Goal: Browse casually

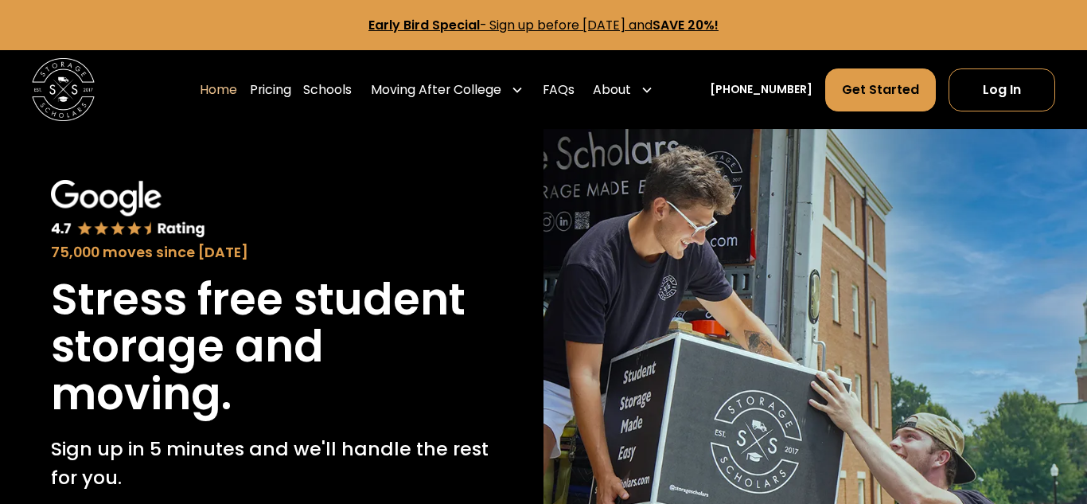
click at [318, 317] on h1 "Stress free student storage and moving." at bounding box center [272, 347] width 442 height 143
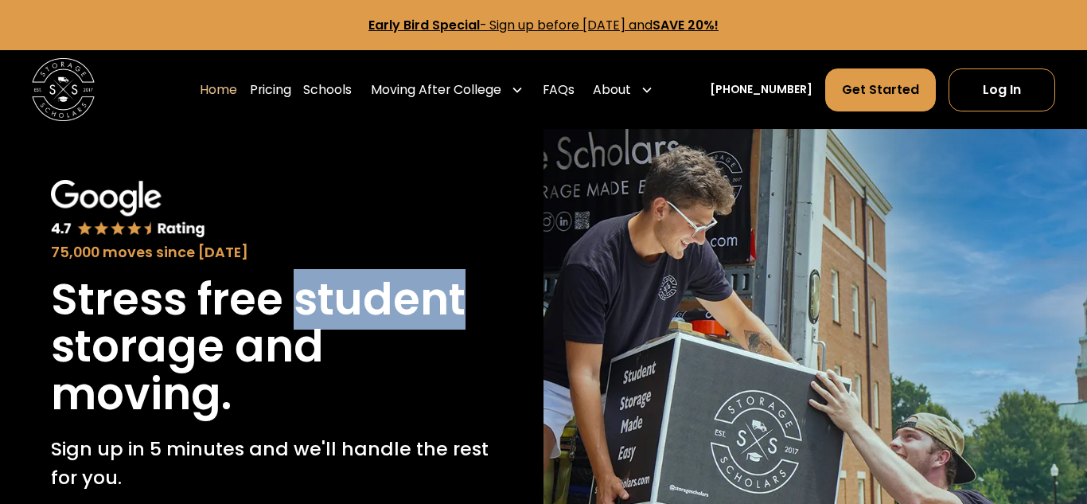
click at [318, 317] on h1 "Stress free student storage and moving." at bounding box center [272, 347] width 442 height 143
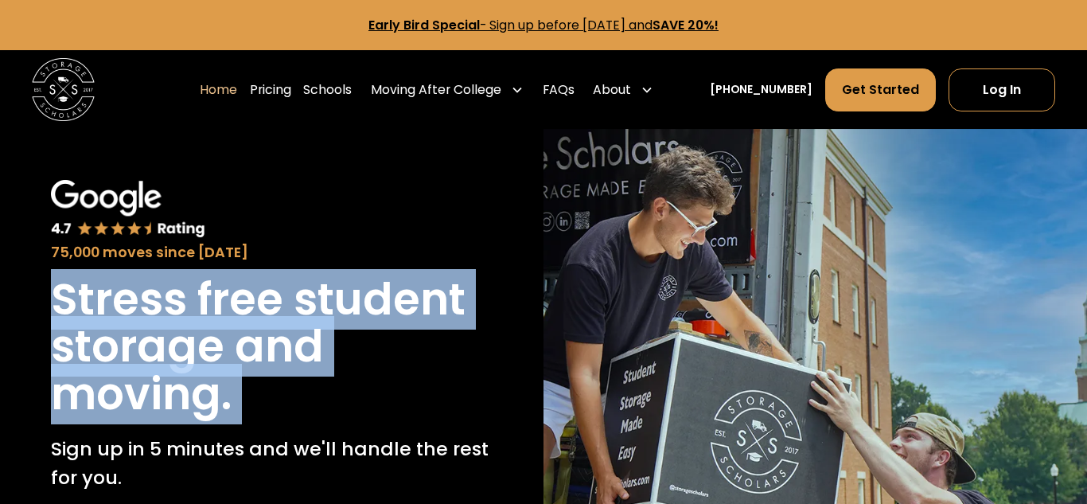
click at [332, 332] on h1 "Stress free student storage and moving." at bounding box center [272, 347] width 442 height 143
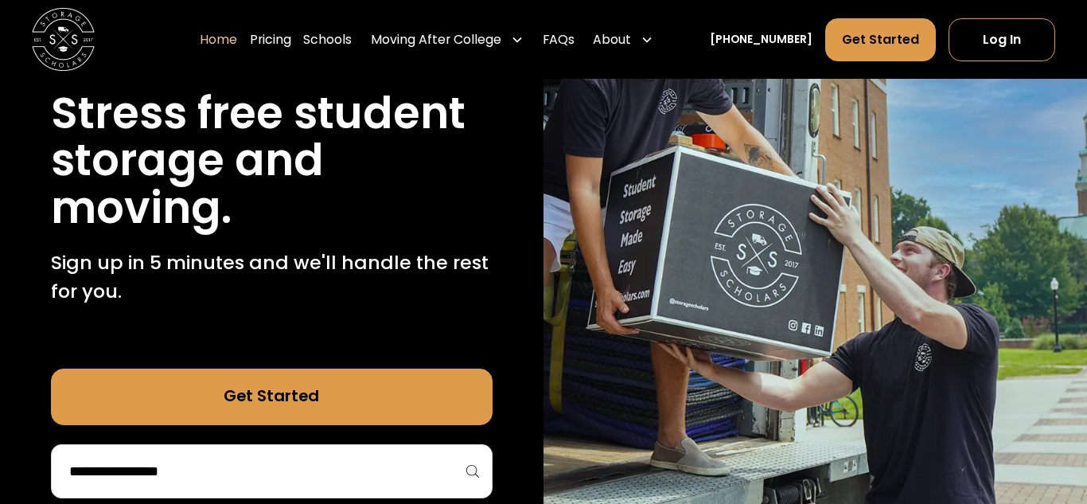
scroll to position [187, 0]
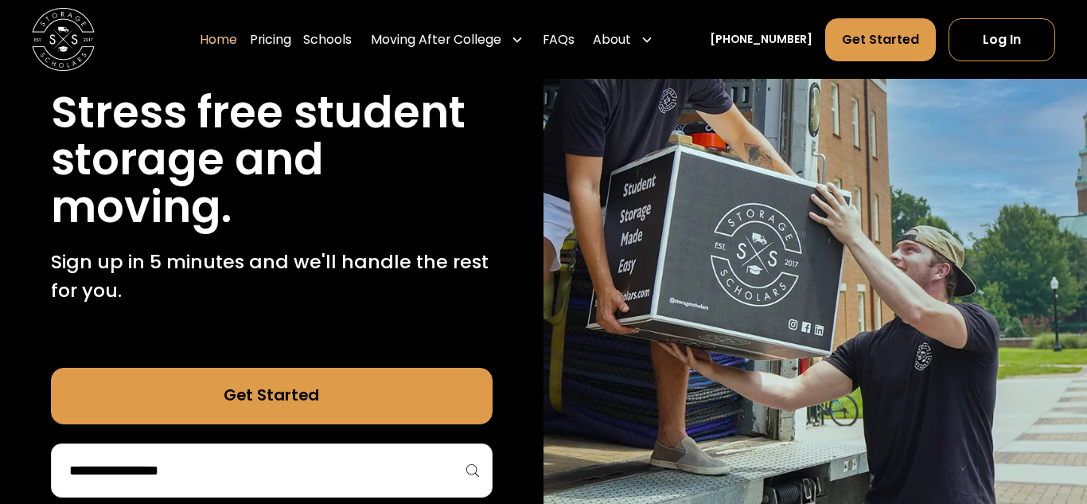
click at [311, 283] on p "Sign up in 5 minutes and we'll handle the rest for you." at bounding box center [272, 276] width 442 height 57
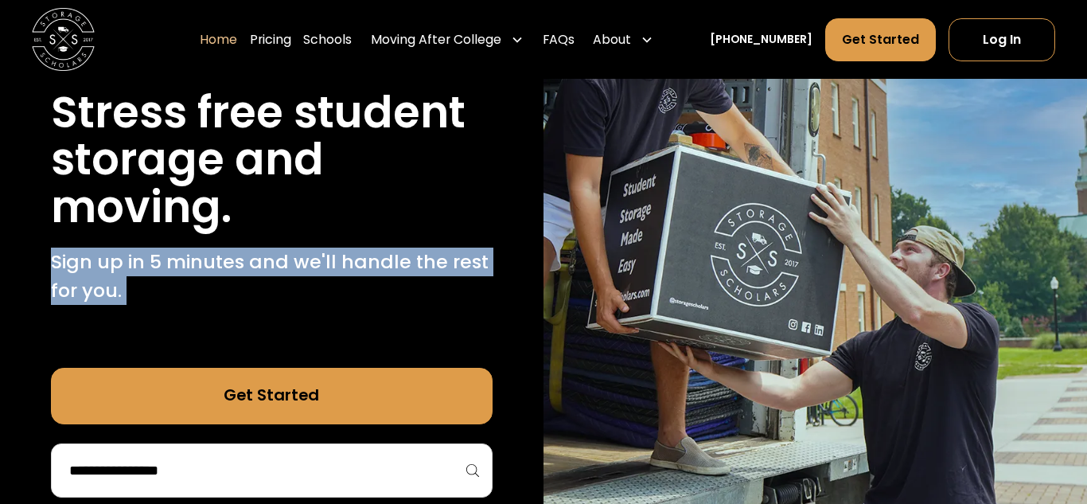
click at [311, 283] on p "Sign up in 5 minutes and we'll handle the rest for you." at bounding box center [272, 276] width 442 height 57
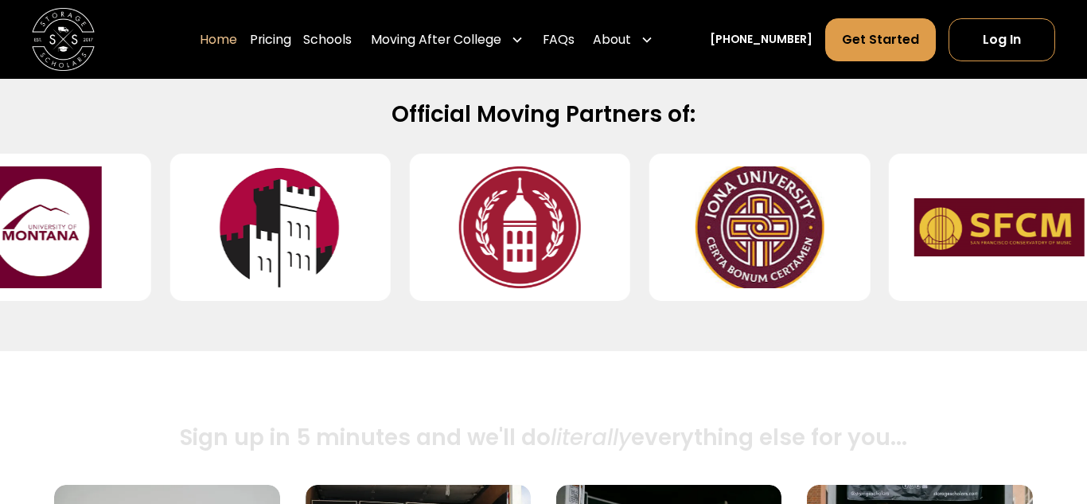
scroll to position [688, 0]
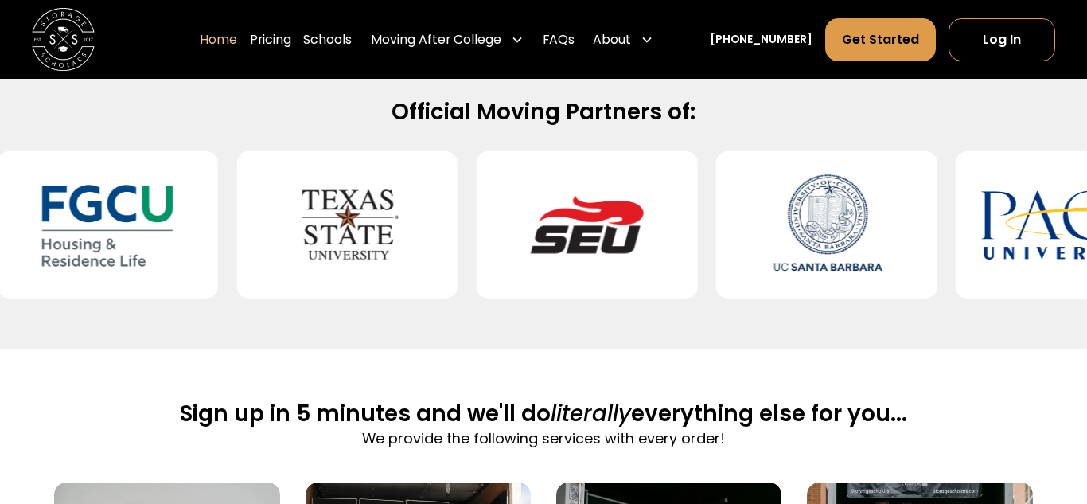
click at [982, 226] on img at bounding box center [1067, 225] width 170 height 122
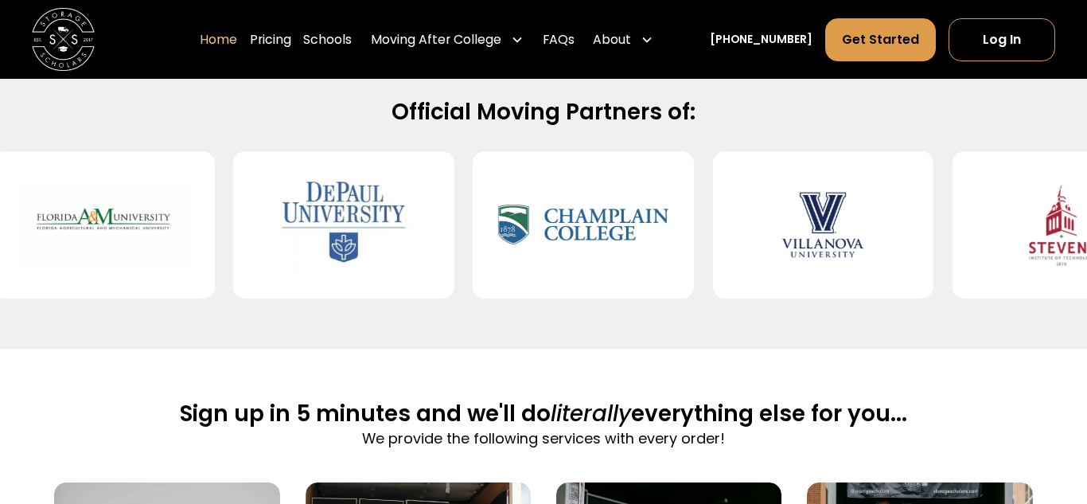
click at [902, 246] on div at bounding box center [822, 224] width 221 height 147
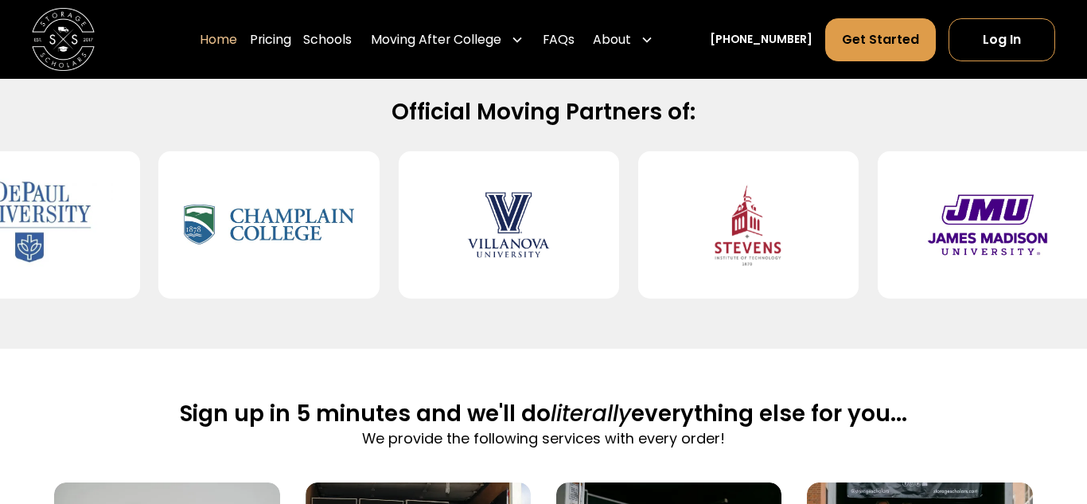
click at [592, 212] on div at bounding box center [508, 224] width 221 height 147
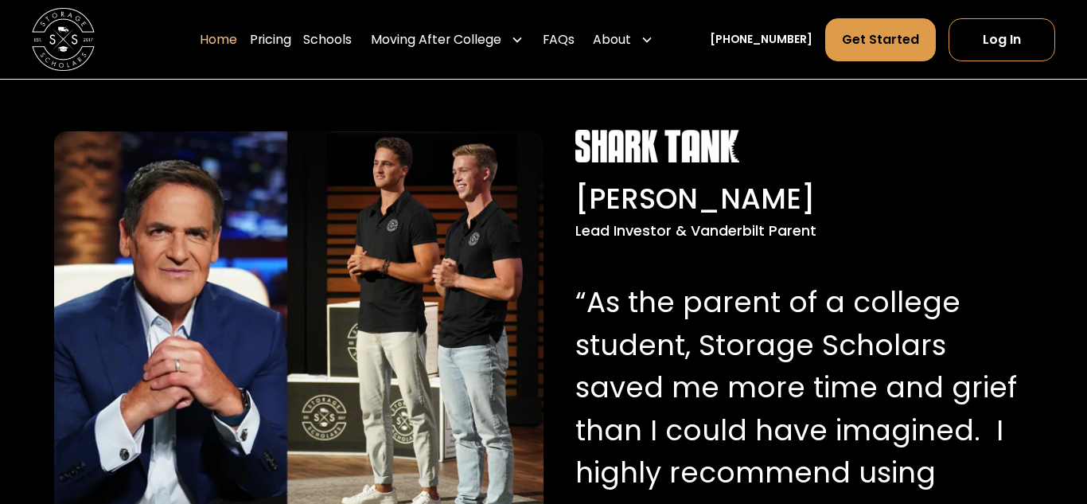
scroll to position [1498, 0]
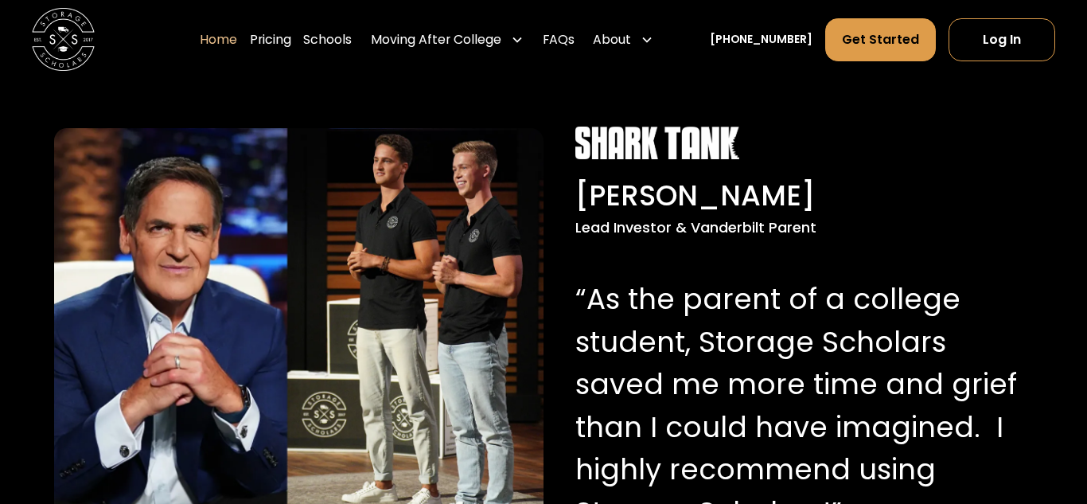
click at [672, 296] on p "“As the parent of a college student, Storage Scholars saved me more time and gr…" at bounding box center [801, 406] width 451 height 256
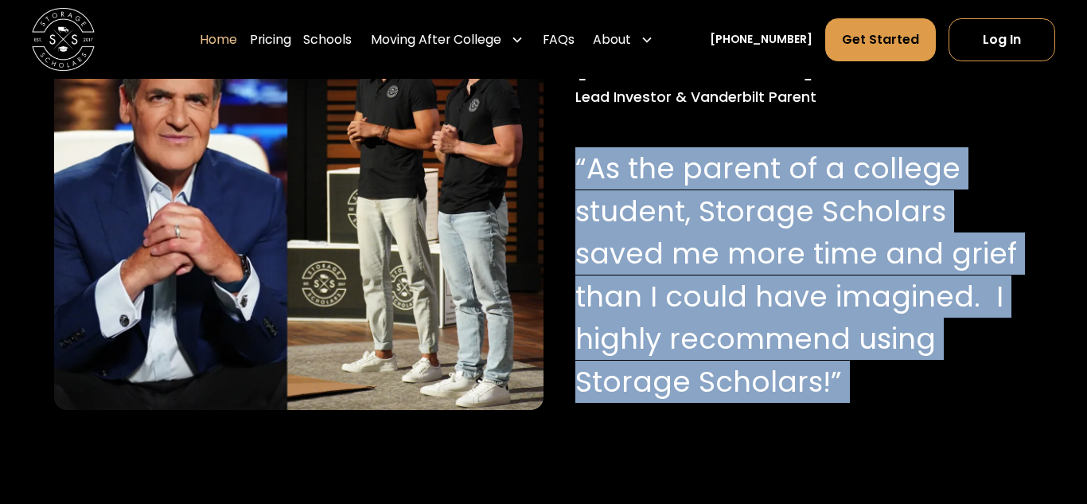
scroll to position [1634, 0]
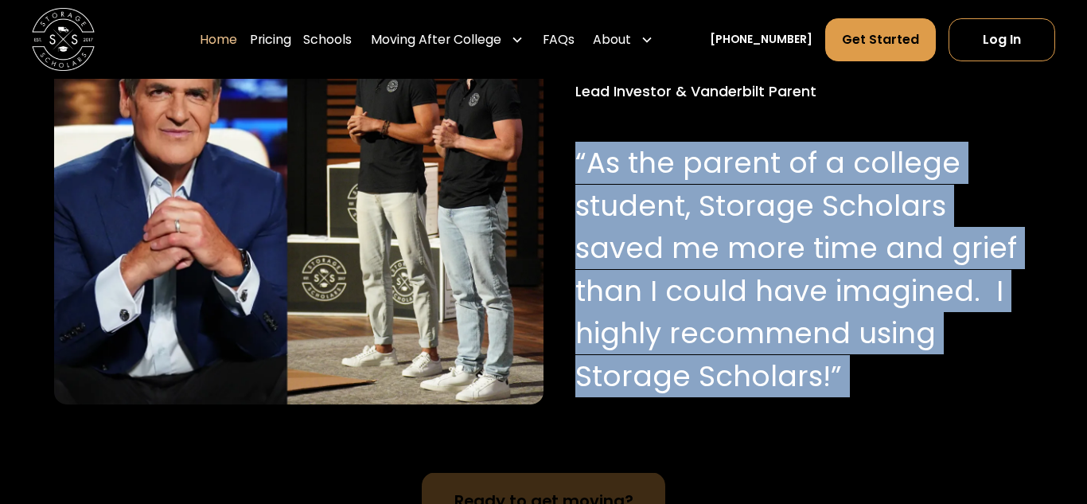
click at [870, 357] on p "“As the parent of a college student, Storage Scholars saved me more time and gr…" at bounding box center [801, 270] width 451 height 256
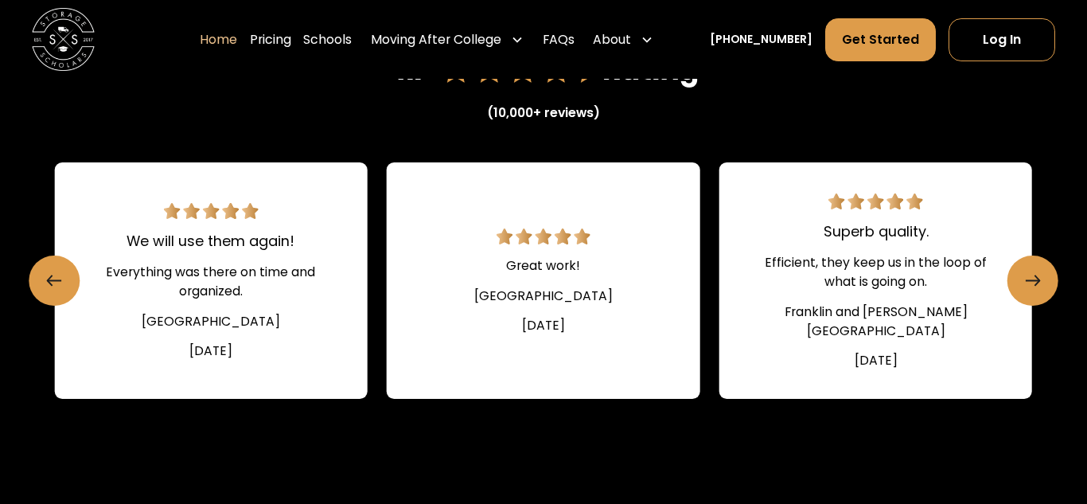
scroll to position [2178, 0]
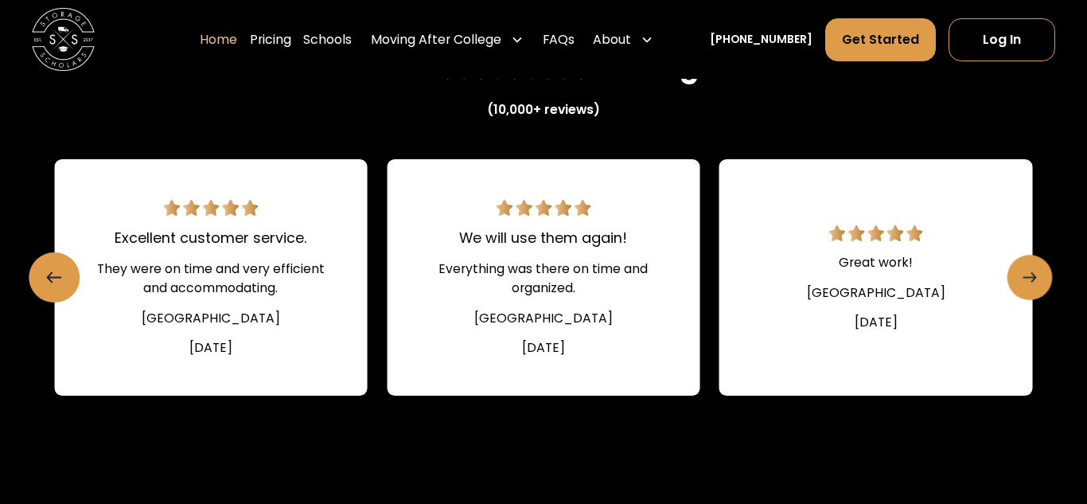
click at [1034, 278] on icon "Next slide" at bounding box center [1035, 278] width 4 height 10
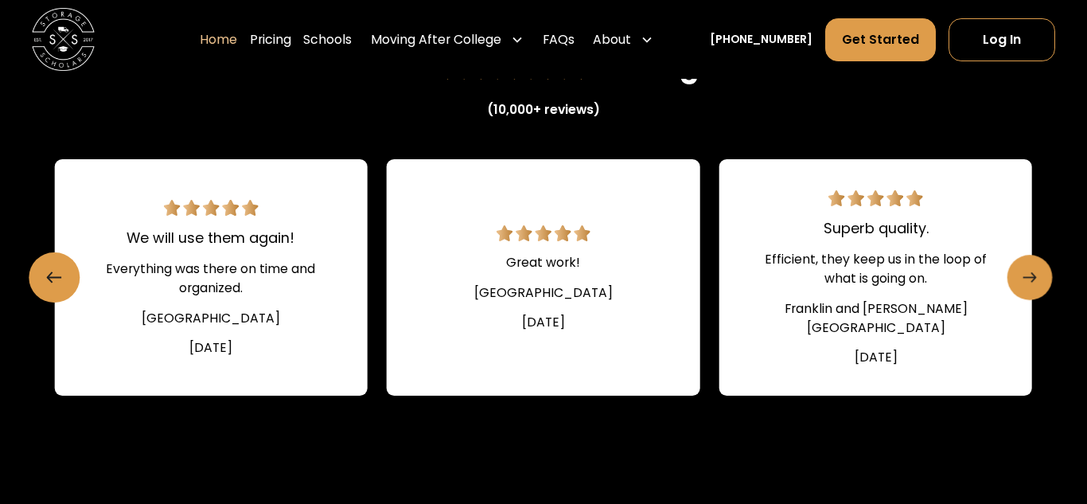
click at [1034, 278] on icon "Next slide" at bounding box center [1035, 278] width 4 height 10
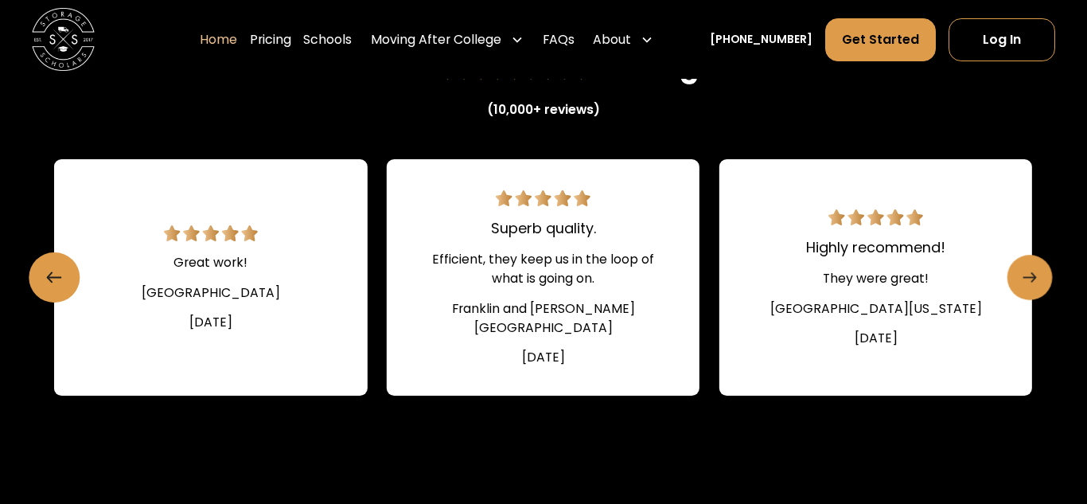
click at [1034, 278] on icon "Next slide" at bounding box center [1035, 278] width 4 height 10
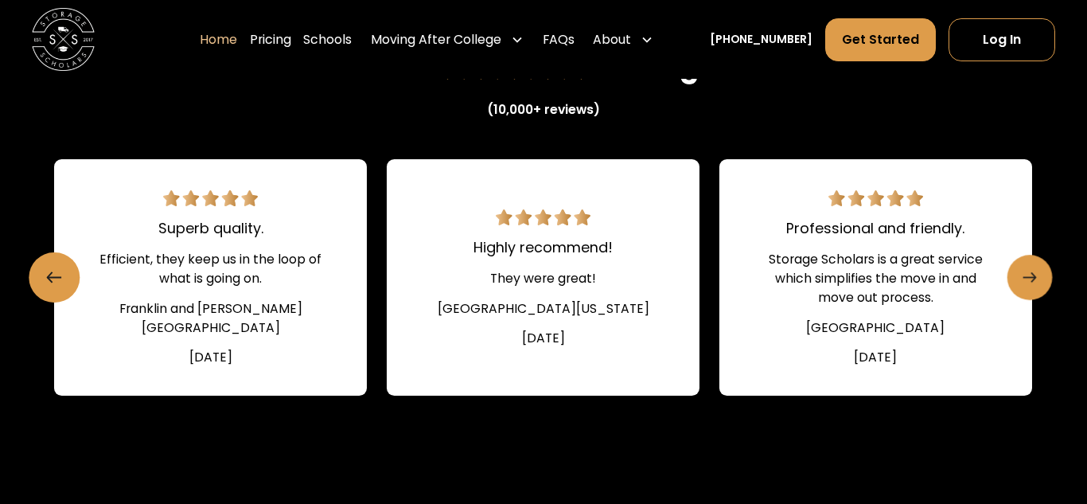
click at [1034, 278] on icon "Next slide" at bounding box center [1035, 278] width 4 height 10
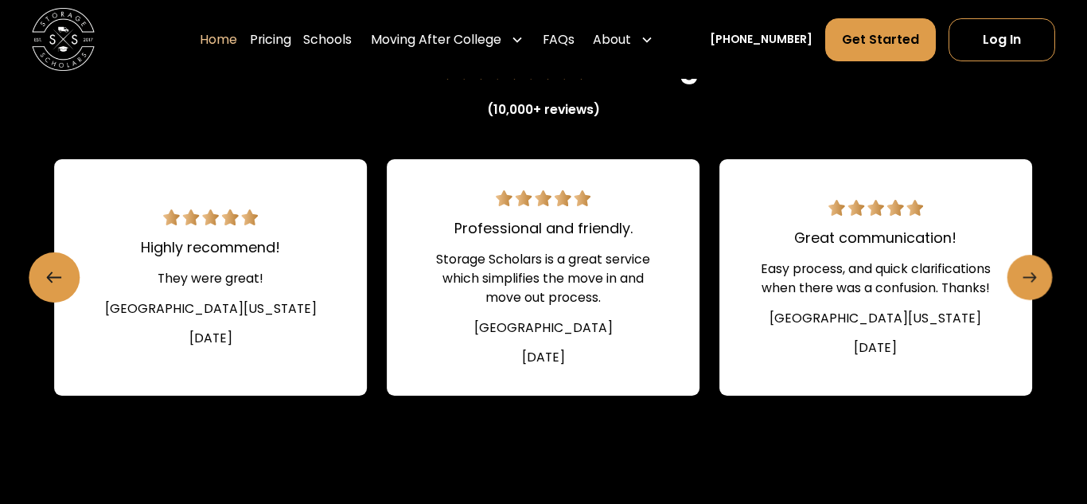
click at [1034, 278] on icon "Next slide" at bounding box center [1035, 278] width 4 height 10
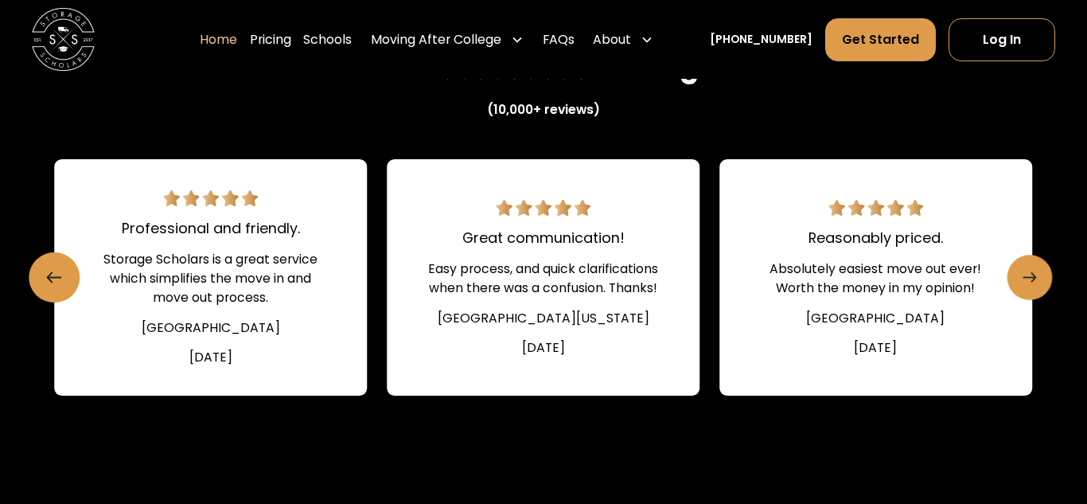
click at [1034, 278] on icon "Next slide" at bounding box center [1035, 278] width 4 height 10
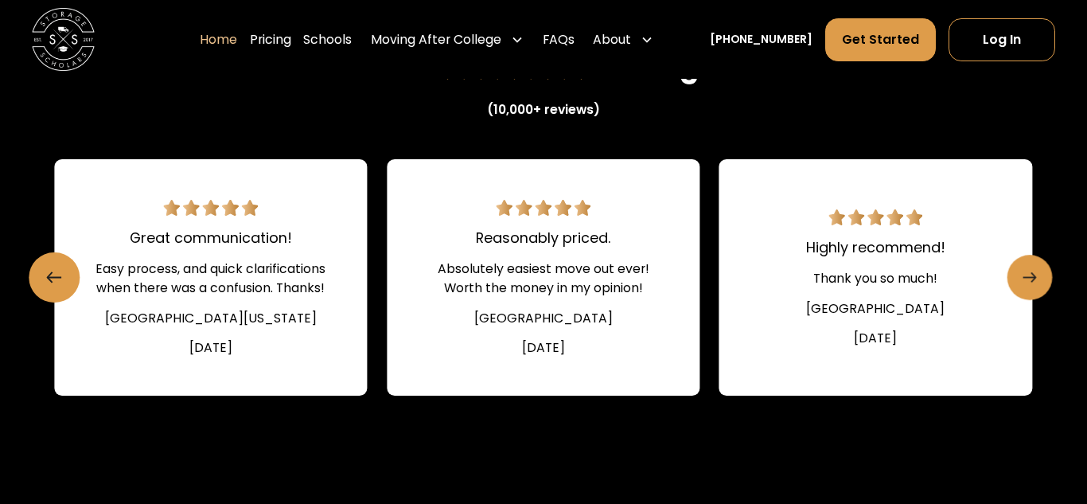
click at [1034, 278] on icon "Next slide" at bounding box center [1035, 278] width 4 height 10
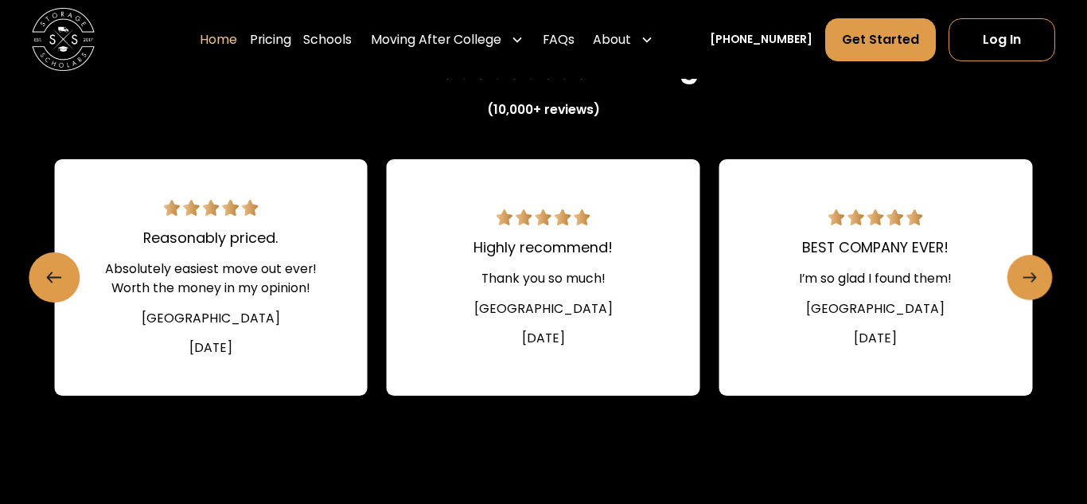
click at [1034, 278] on icon "Next slide" at bounding box center [1035, 278] width 4 height 10
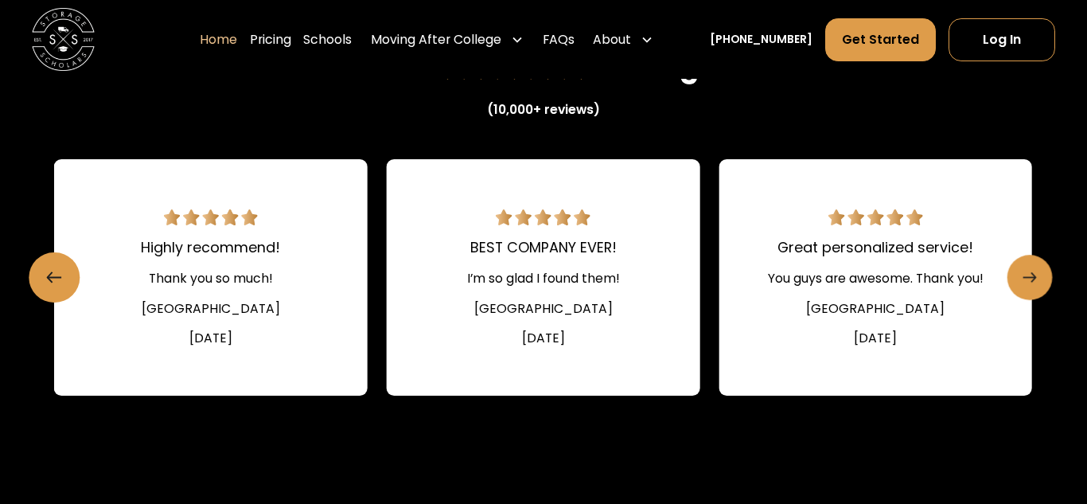
click at [1034, 278] on icon "Next slide" at bounding box center [1035, 278] width 4 height 10
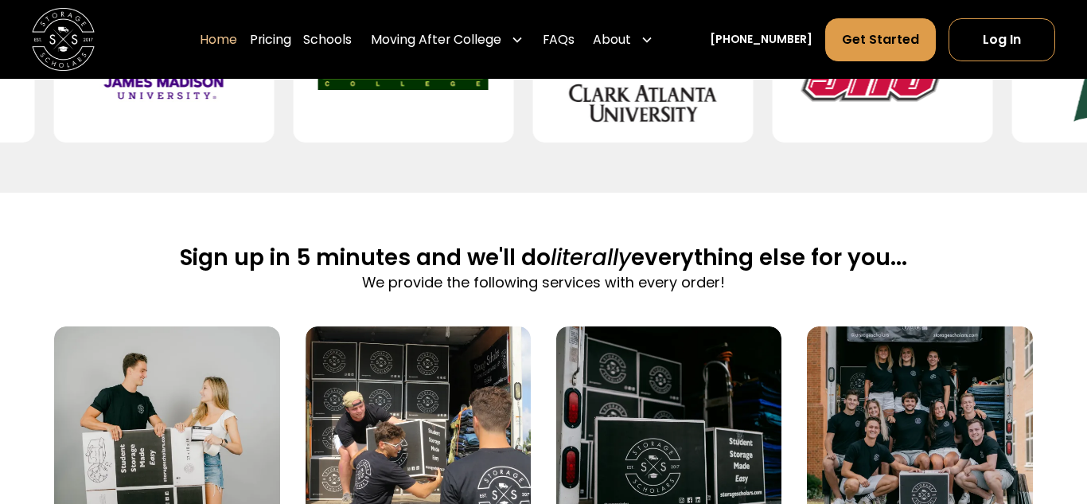
scroll to position [0, 0]
